Goal: Information Seeking & Learning: Learn about a topic

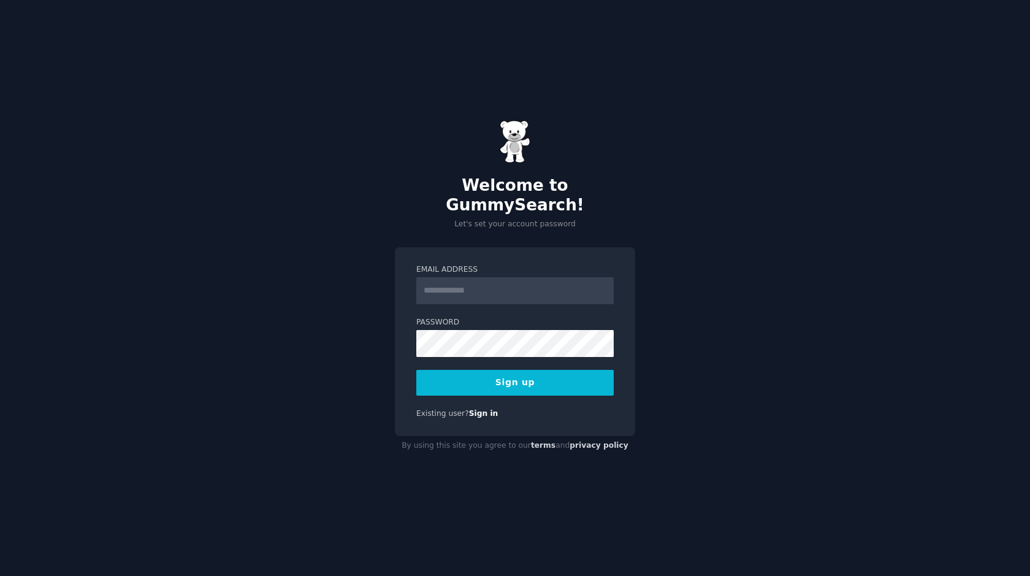
click at [505, 278] on input "Email Address" at bounding box center [514, 290] width 197 height 27
click at [501, 278] on input "Email Address" at bounding box center [514, 290] width 197 height 27
type input "**********"
click at [514, 381] on button "Sign up" at bounding box center [514, 383] width 197 height 26
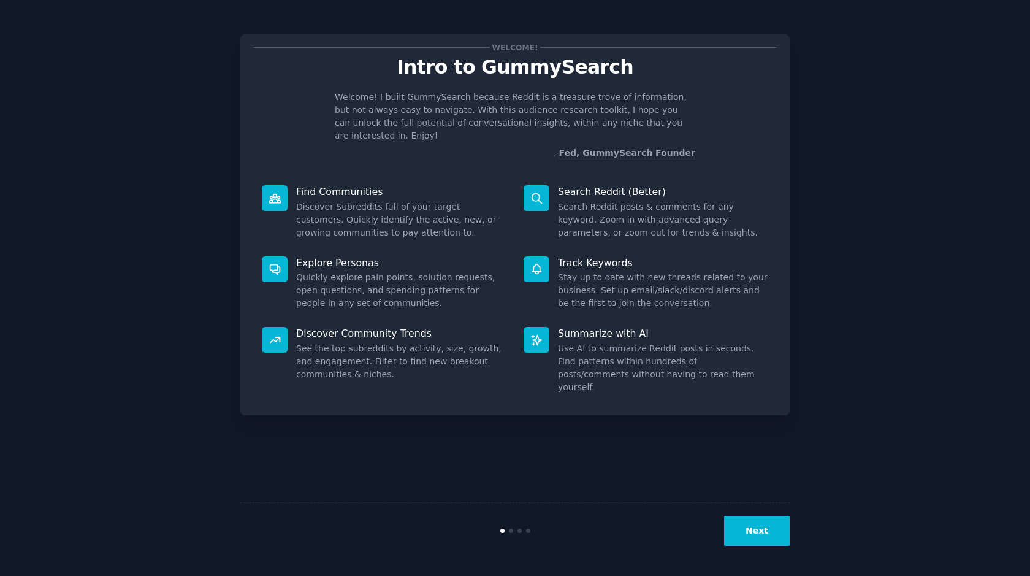
click at [757, 532] on button "Next" at bounding box center [757, 531] width 66 height 30
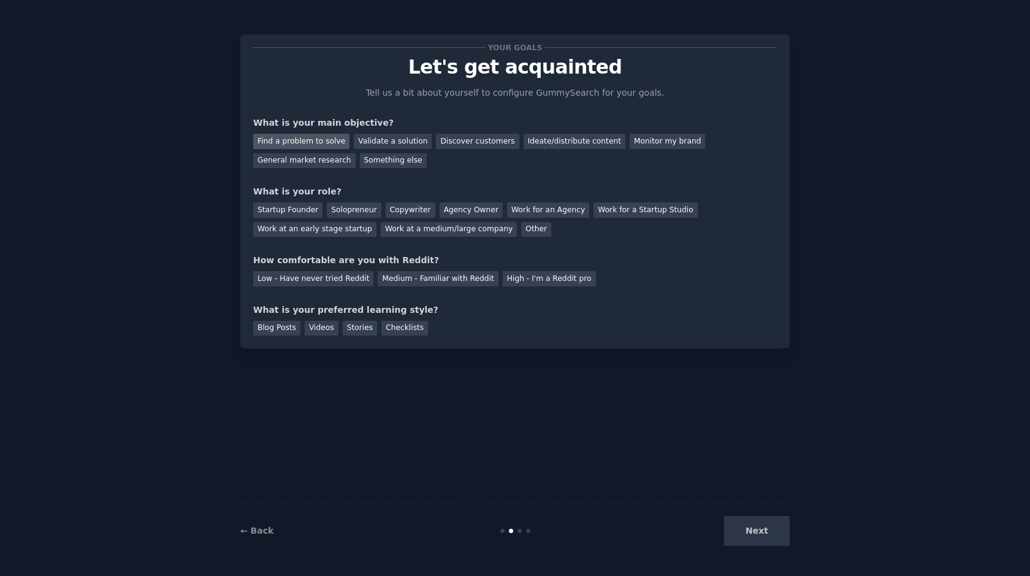
click at [330, 141] on div "Find a problem to solve" at bounding box center [301, 141] width 96 height 15
click at [348, 211] on div "Solopreneur" at bounding box center [354, 209] width 54 height 15
click at [425, 278] on div "Medium - Familiar with Reddit" at bounding box center [438, 278] width 120 height 15
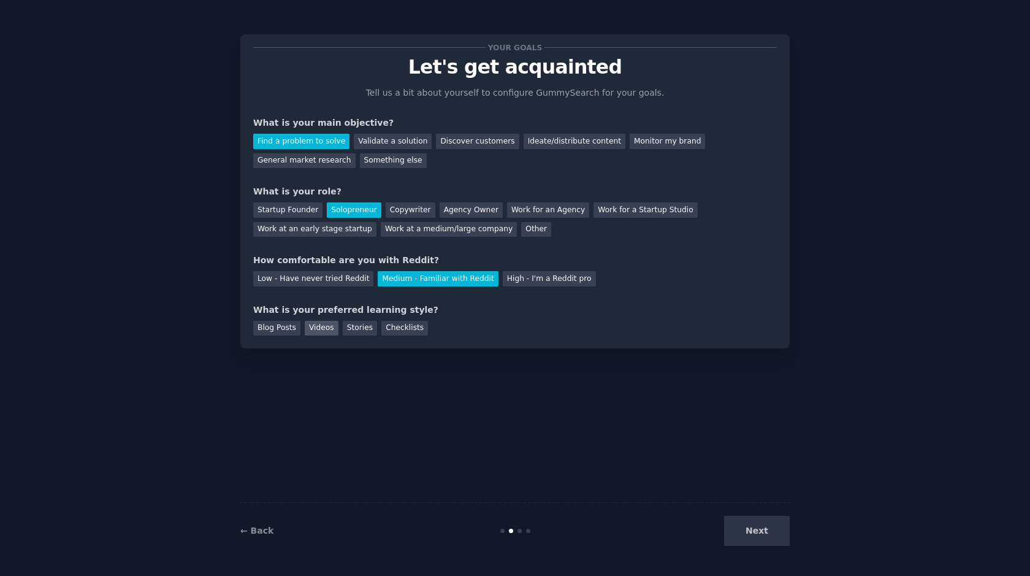
click at [318, 327] on div "Videos" at bounding box center [322, 328] width 34 height 15
click at [295, 327] on div "Blog Posts" at bounding box center [276, 328] width 47 height 15
click at [747, 531] on button "Next" at bounding box center [757, 531] width 66 height 30
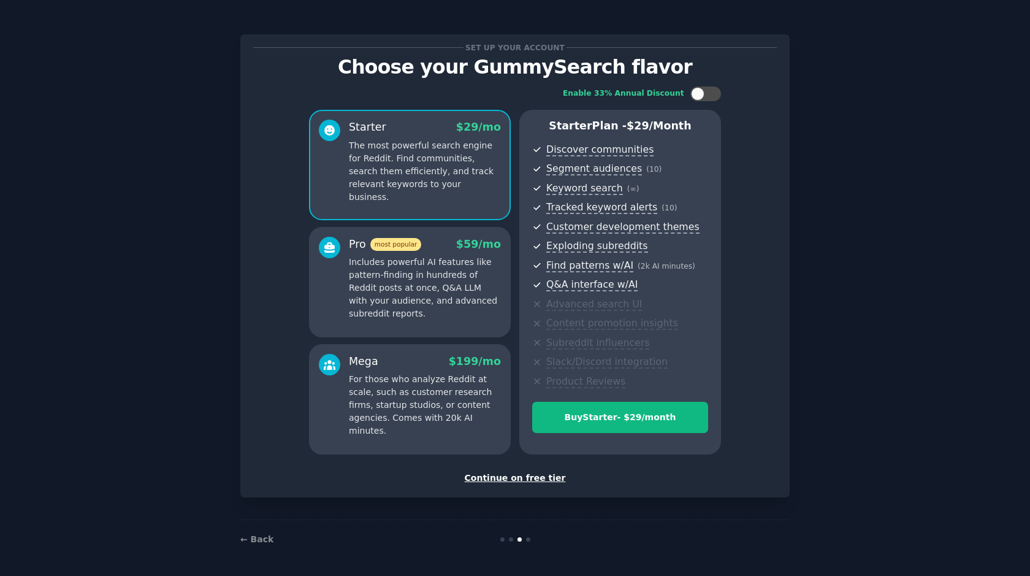
click at [418, 294] on p "Includes powerful AI features like pattern-finding in hundreds of Reddit posts …" at bounding box center [425, 288] width 152 height 64
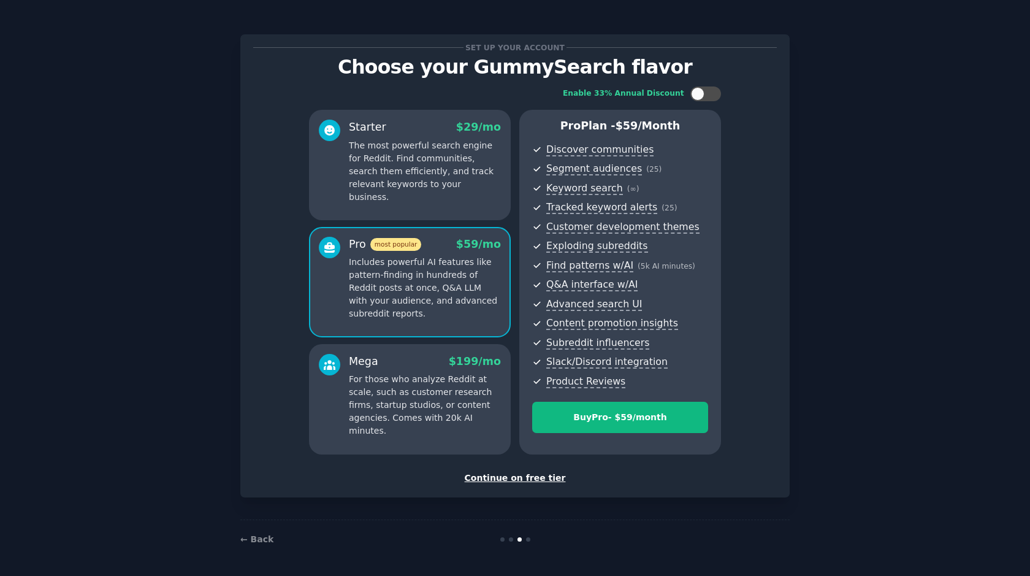
click at [409, 387] on p "For those who analyze Reddit at scale, such as customer research firms, startup…" at bounding box center [425, 405] width 152 height 64
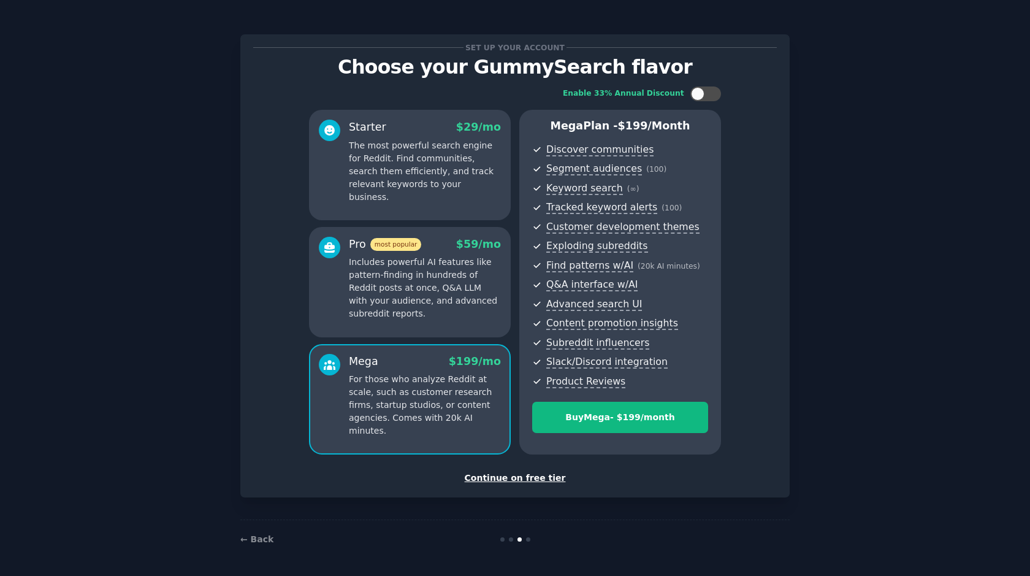
click at [403, 291] on p "Includes powerful AI features like pattern-finding in hundreds of Reddit posts …" at bounding box center [425, 288] width 152 height 64
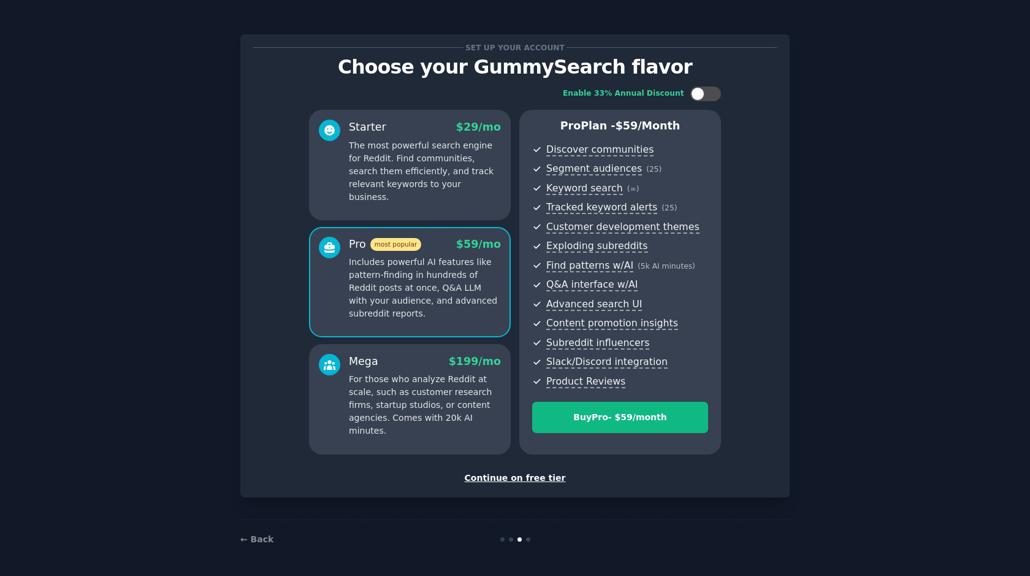
click at [397, 372] on div "Mega $ 199 /mo For those who analyze Reddit at scale, such as customer research…" at bounding box center [425, 396] width 152 height 84
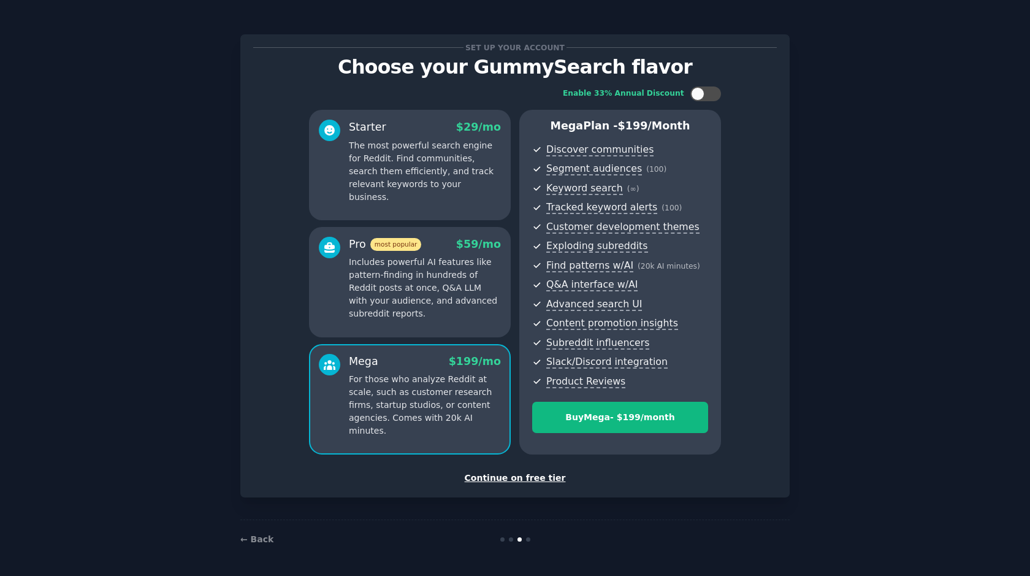
click at [403, 270] on p "Includes powerful AI features like pattern-finding in hundreds of Reddit posts …" at bounding box center [425, 288] width 152 height 64
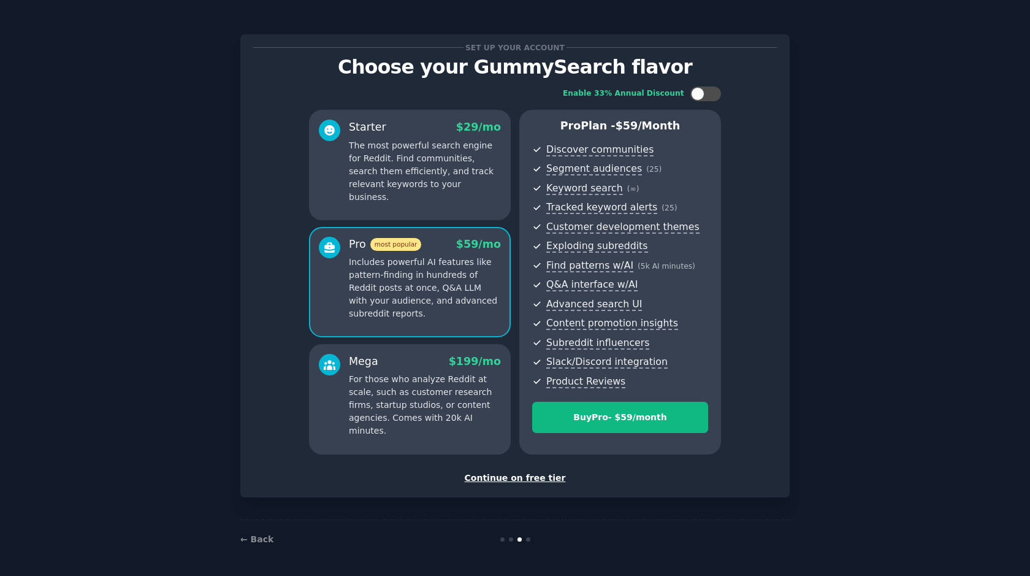
click at [395, 191] on div "Starter $ 29 /mo The most powerful search engine for Reddit. Find communities, …" at bounding box center [410, 165] width 202 height 110
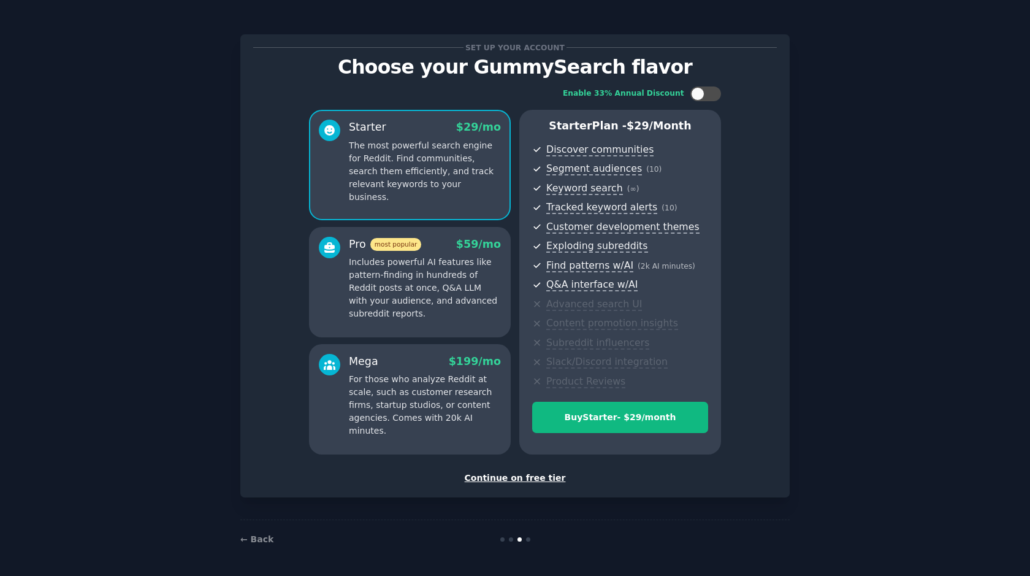
click at [508, 479] on div "Continue on free tier" at bounding box center [515, 477] width 524 height 13
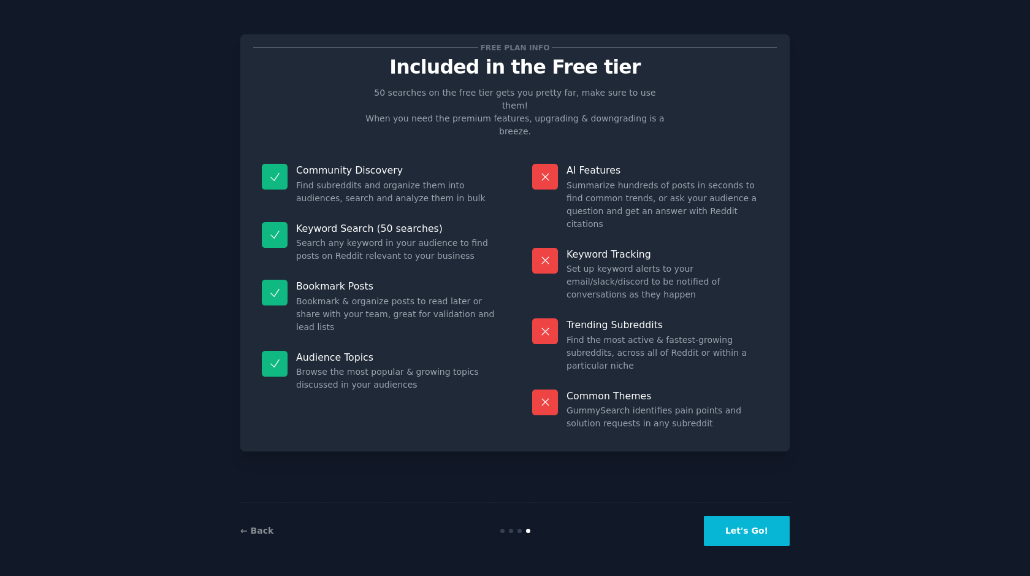
click at [734, 533] on button "Let's Go!" at bounding box center [747, 531] width 86 height 30
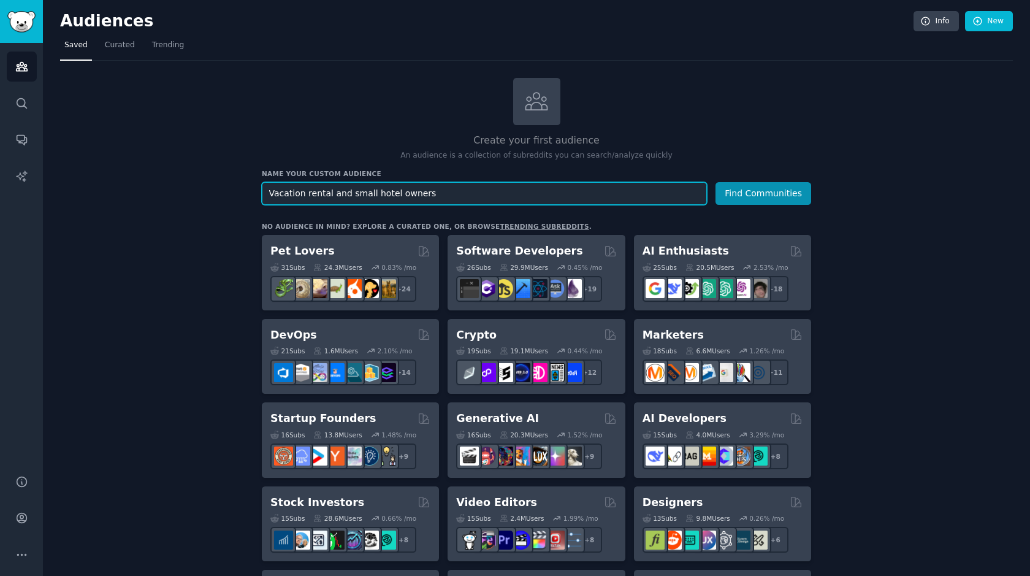
type input "Vacation rental and small hotel owners"
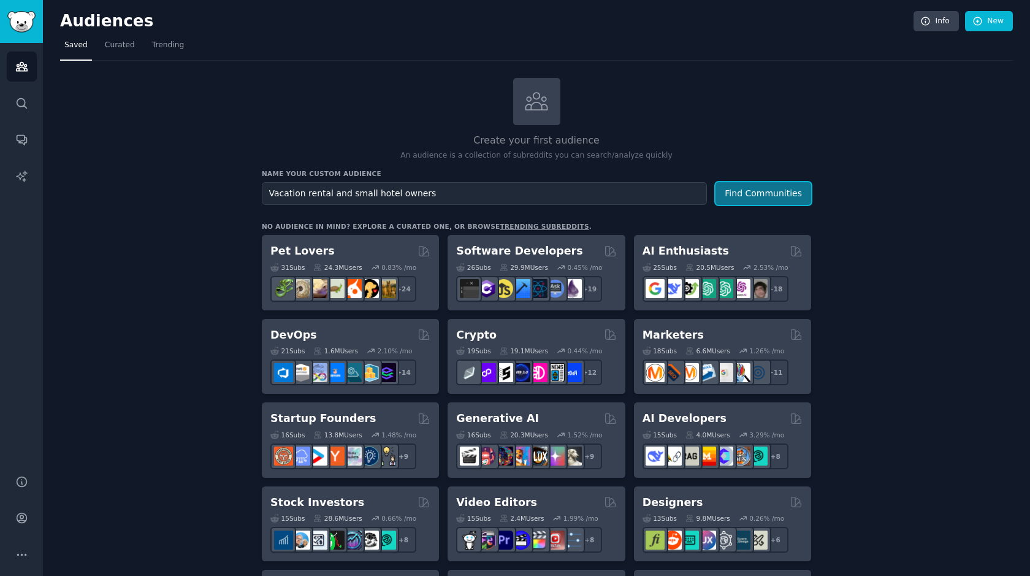
click at [776, 193] on button "Find Communities" at bounding box center [763, 193] width 96 height 23
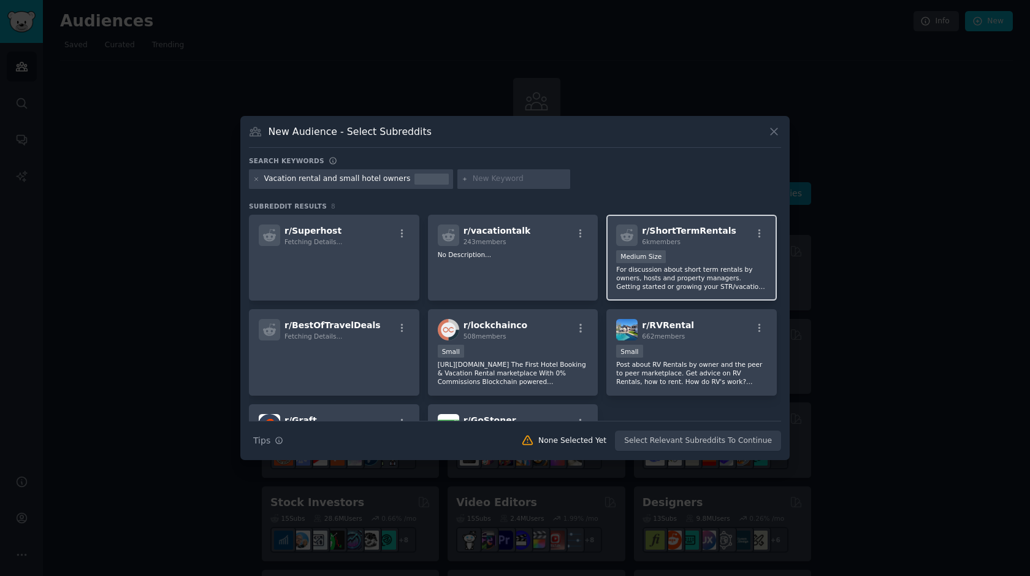
click at [715, 278] on p "For discussion about short term rentals by owners, hosts and property managers.…" at bounding box center [691, 278] width 151 height 26
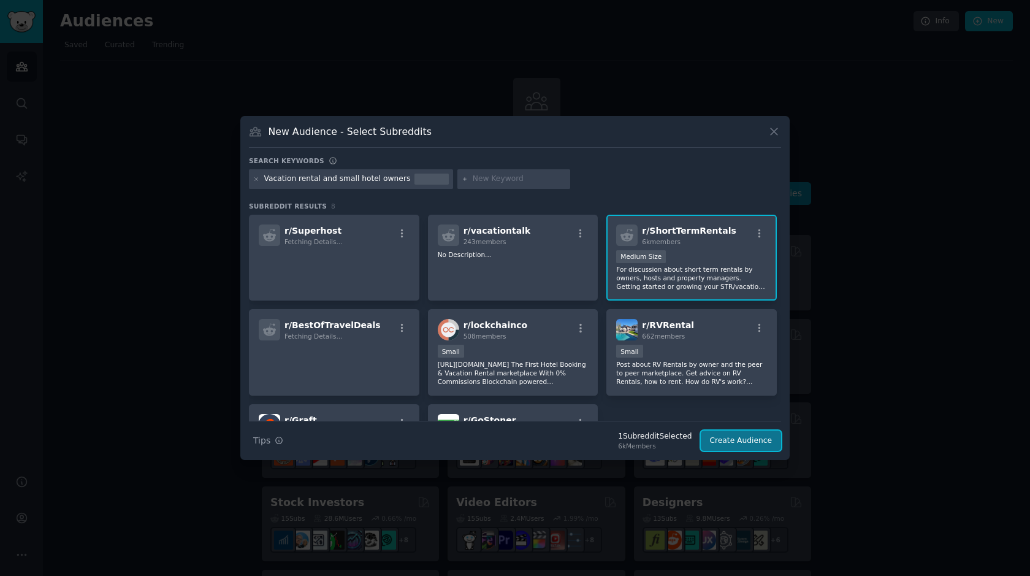
click at [736, 441] on button "Create Audience" at bounding box center [741, 440] width 81 height 21
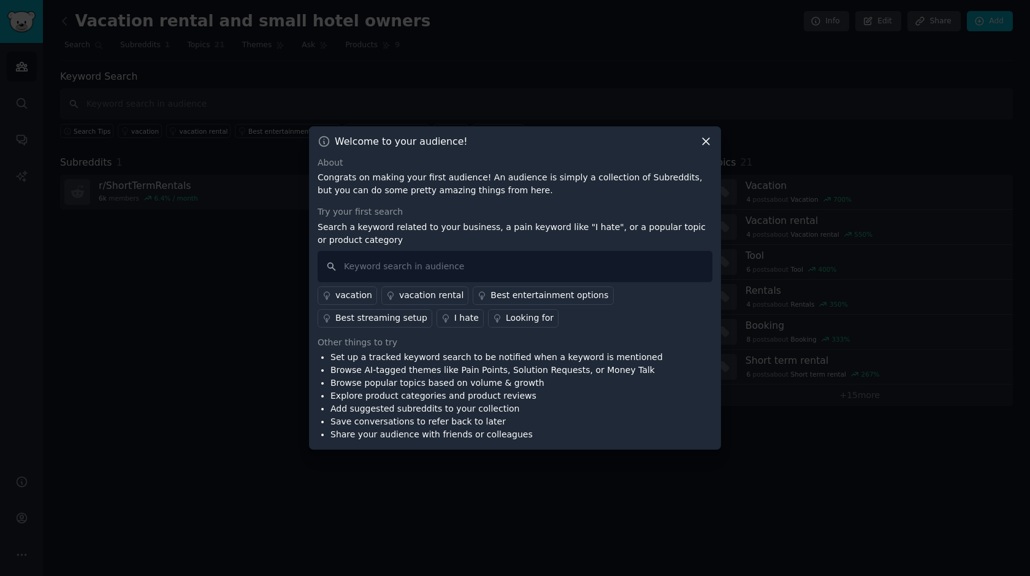
click at [459, 316] on div "I hate" at bounding box center [466, 317] width 25 height 13
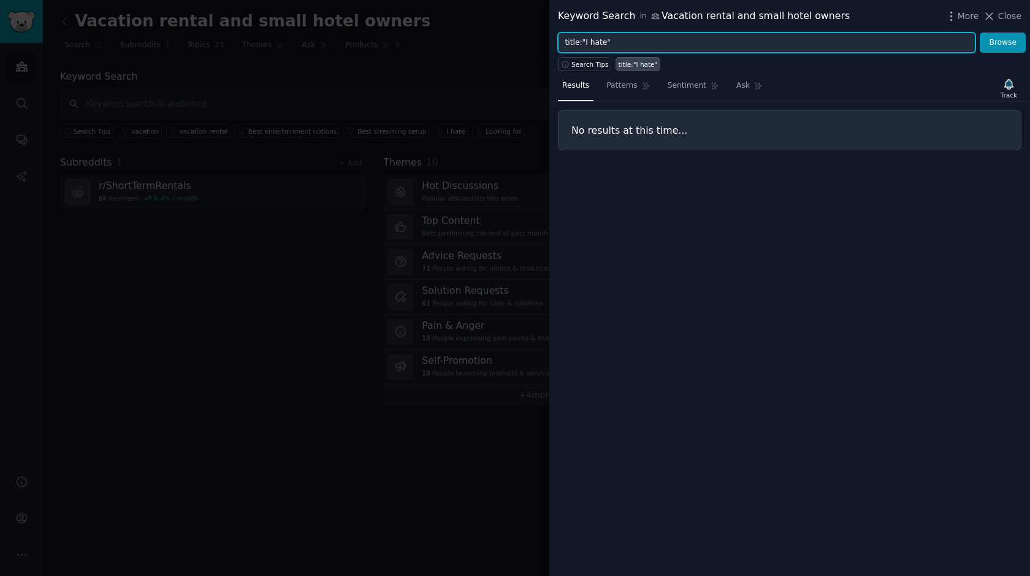
click at [614, 44] on input "title:"I hate"" at bounding box center [767, 42] width 418 height 21
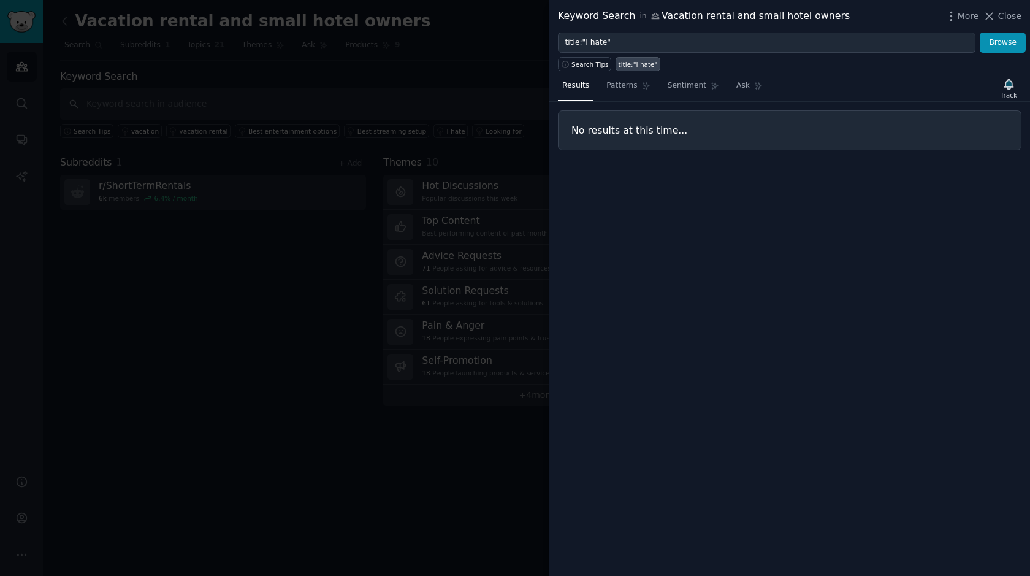
click at [585, 56] on div "Search Tips" at bounding box center [587, 62] width 58 height 18
click at [585, 64] on span "Search Tips" at bounding box center [589, 64] width 37 height 9
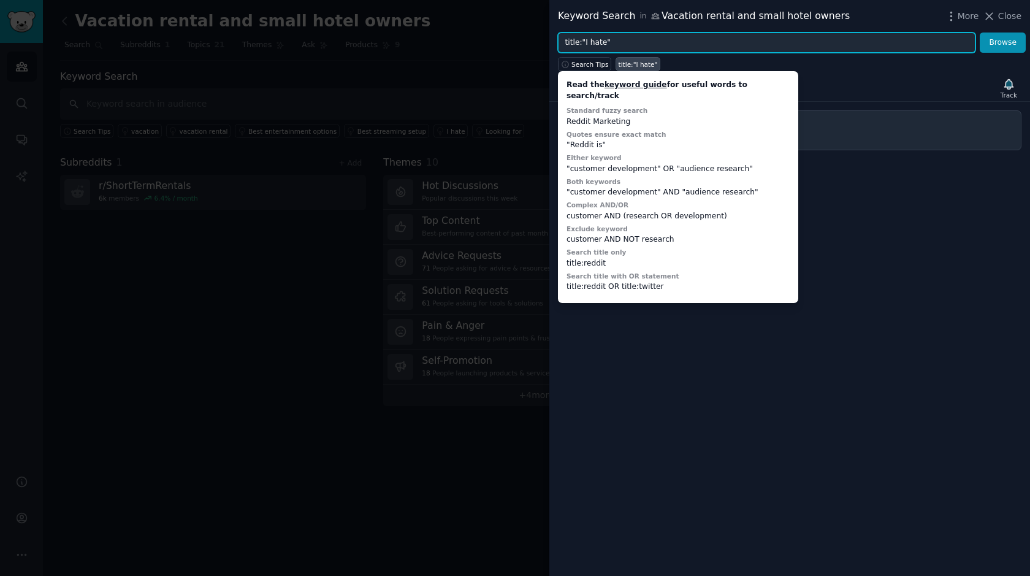
click at [585, 41] on input "title:"I hate"" at bounding box center [767, 42] width 418 height 21
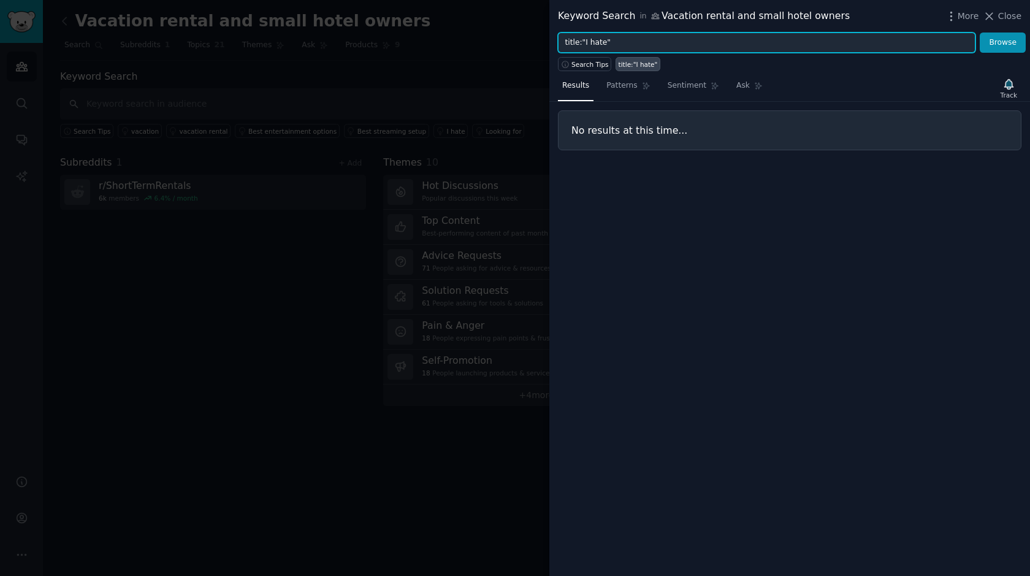
drag, startPoint x: 581, startPoint y: 42, endPoint x: 535, endPoint y: 45, distance: 46.7
click at [558, 45] on input "title:"I hate"" at bounding box center [767, 42] width 418 height 21
type input ""I hate" OR "I spend so much time""
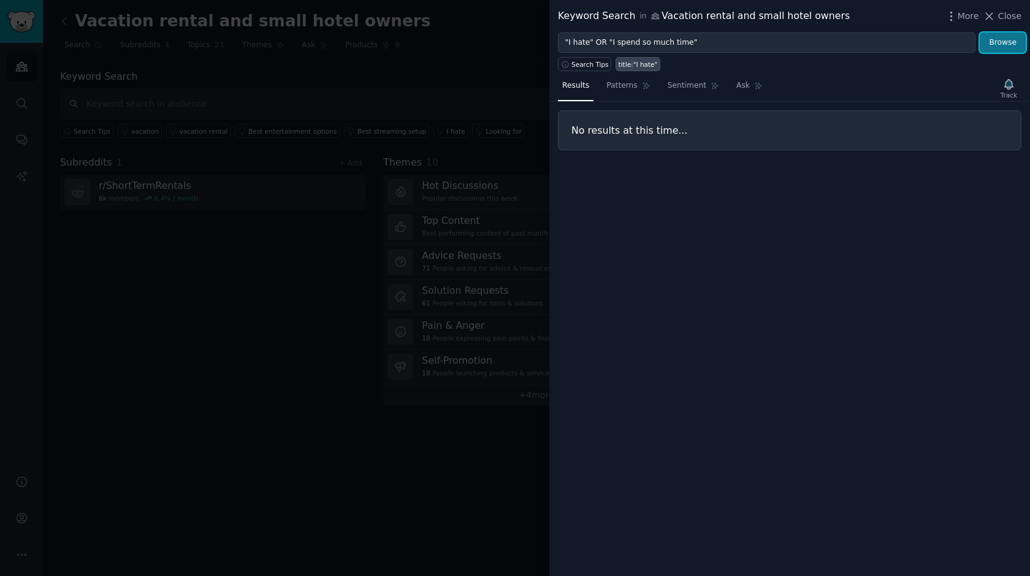
click at [991, 45] on button "Browse" at bounding box center [1003, 42] width 46 height 21
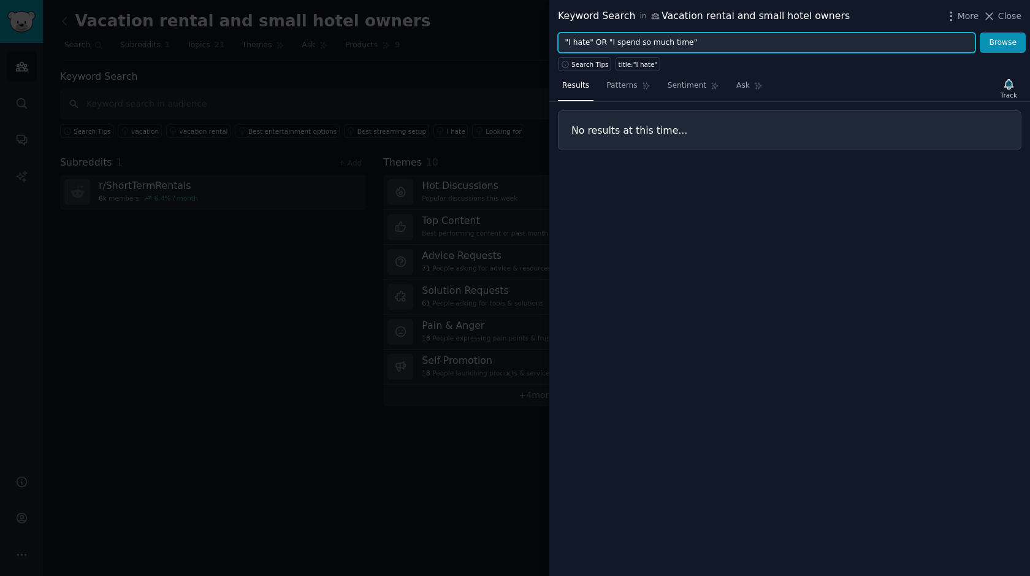
drag, startPoint x: 707, startPoint y: 44, endPoint x: 440, endPoint y: 56, distance: 267.6
click at [558, 53] on input ""I hate" OR "I spend so much time"" at bounding box center [767, 42] width 418 height 21
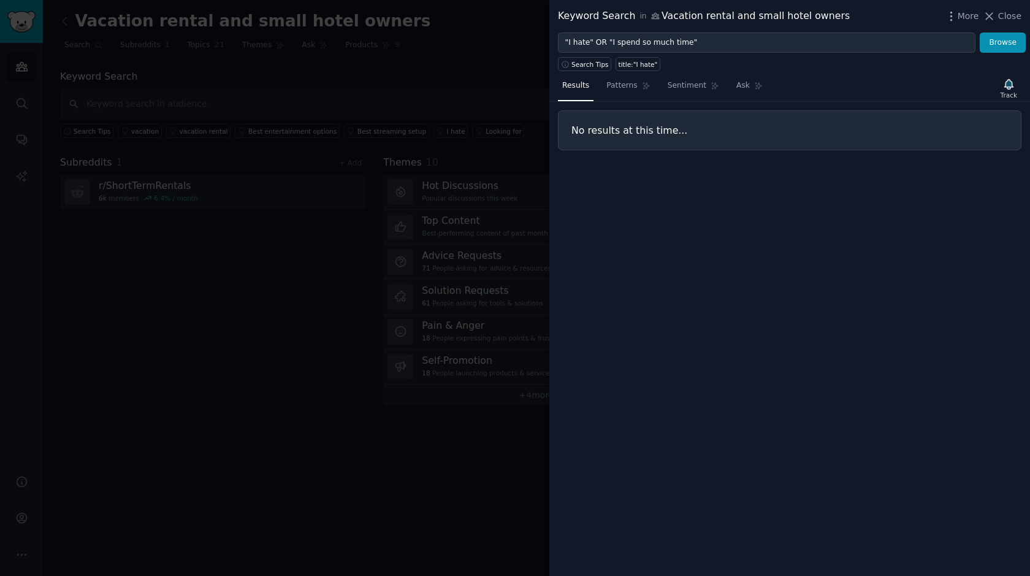
click at [635, 29] on div "Keyword Search in Vacation rental and small hotel owners More Close" at bounding box center [789, 16] width 481 height 32
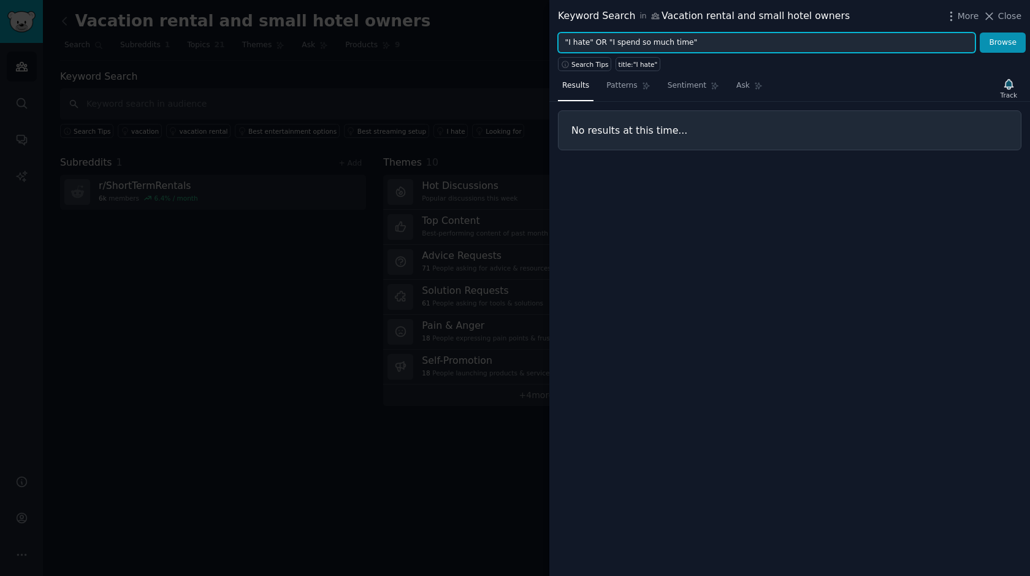
click at [646, 39] on input ""I hate" OR "I spend so much time"" at bounding box center [767, 42] width 418 height 21
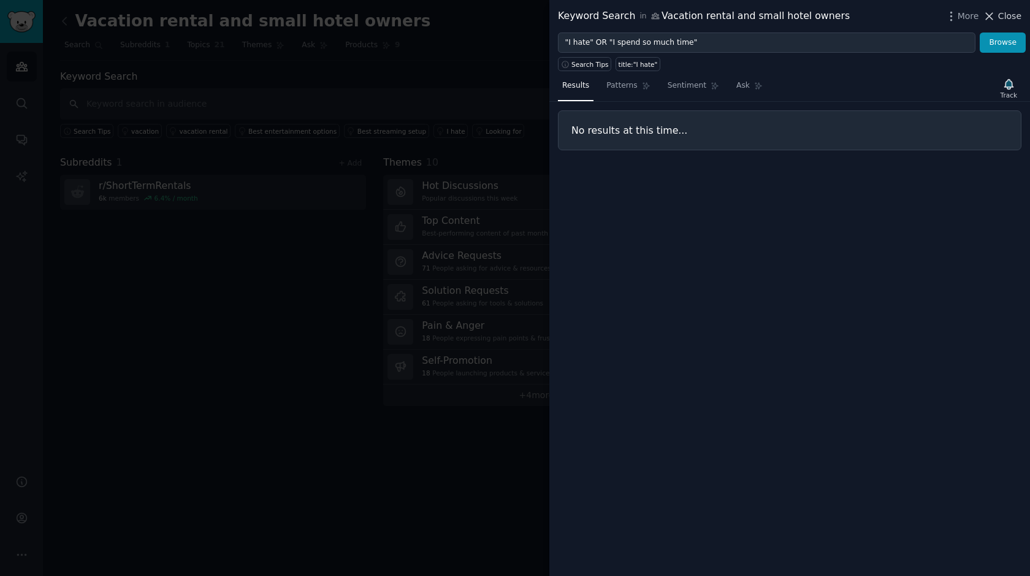
click at [1007, 15] on span "Close" at bounding box center [1009, 16] width 23 height 13
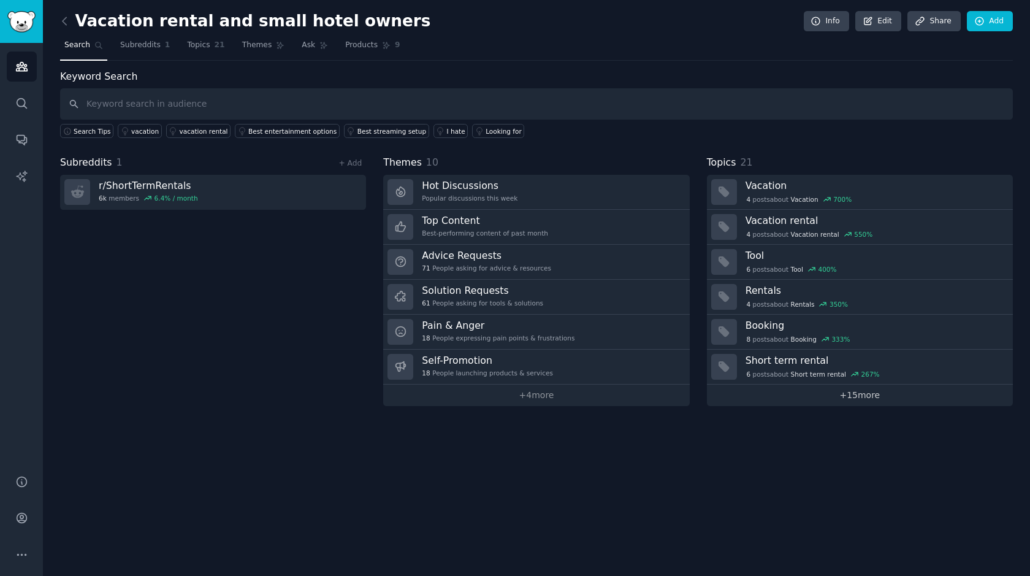
click at [845, 395] on link "+ 15 more" at bounding box center [860, 394] width 306 height 21
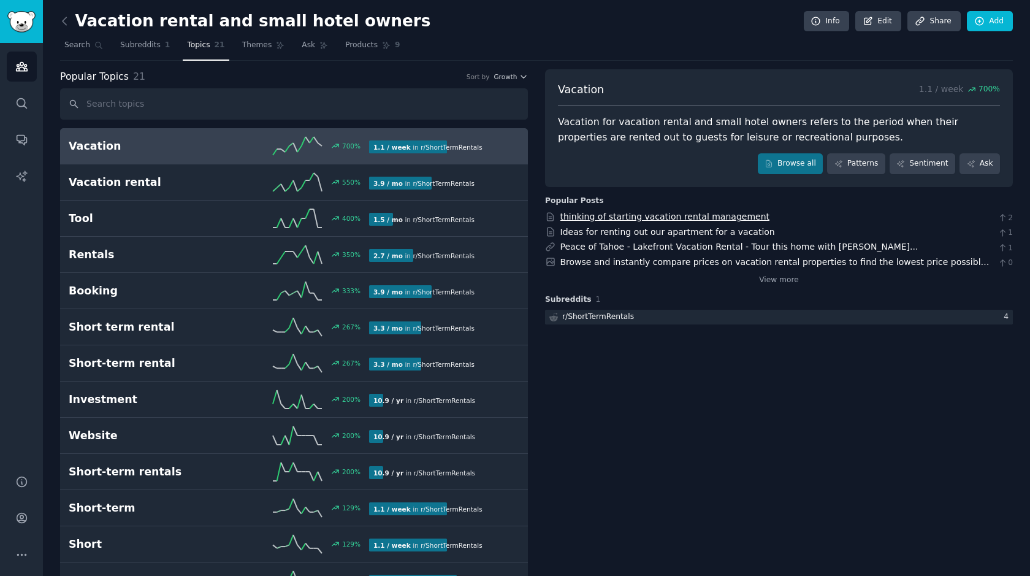
click at [650, 219] on link "thinking of starting vacation rental management" at bounding box center [665, 217] width 210 height 10
